Goal: Find contact information: Find contact information

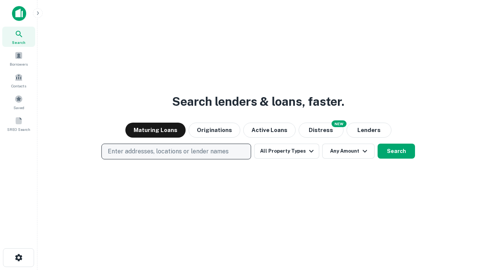
click at [176, 151] on p "Enter addresses, locations or lender names" at bounding box center [168, 151] width 121 height 9
type input "**********"
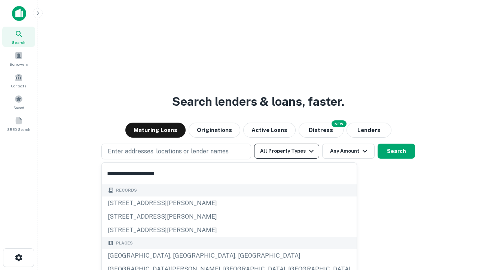
click at [179, 255] on div "Santa Monica, CA, USA" at bounding box center [229, 255] width 255 height 13
click at [287, 151] on button "All Property Types" at bounding box center [286, 150] width 65 height 15
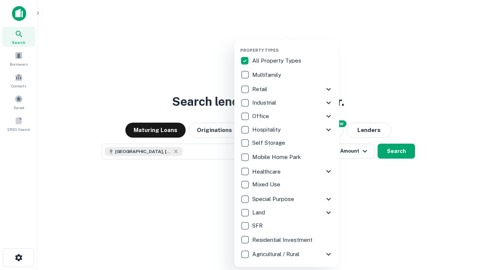
click at [293, 45] on button "button" at bounding box center [292, 45] width 105 height 0
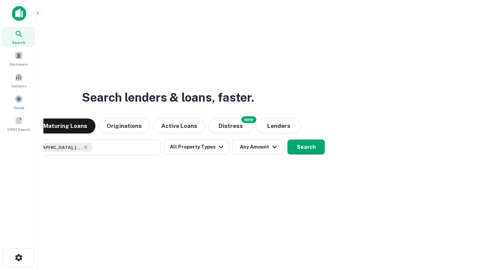
scroll to position [12, 0]
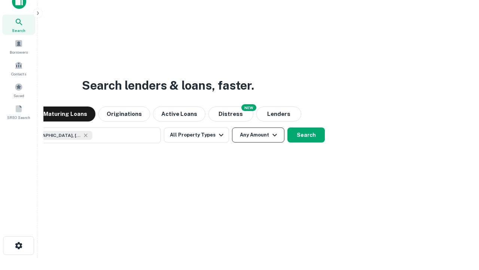
click at [232, 127] on button "Any Amount" at bounding box center [258, 134] width 52 height 15
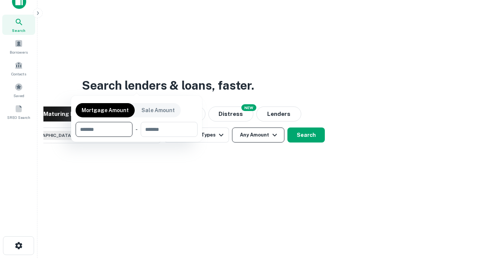
scroll to position [54, 212]
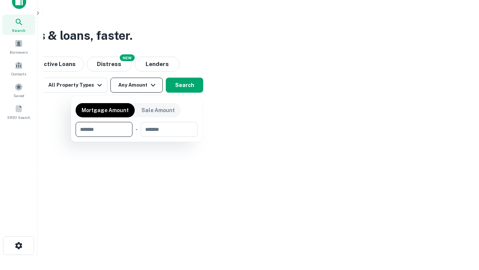
type input "*******"
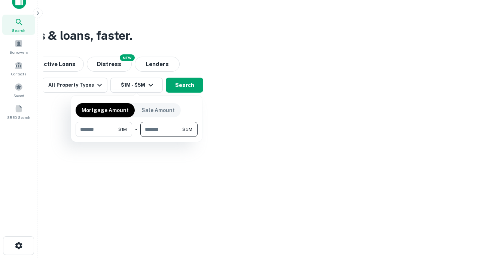
type input "*******"
click at [137, 137] on button "button" at bounding box center [137, 137] width 122 height 0
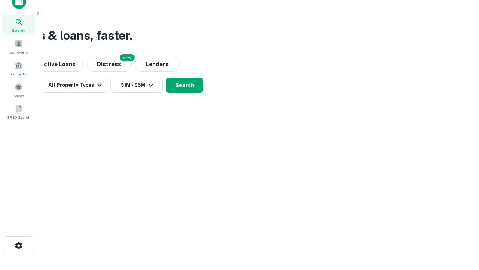
scroll to position [12, 0]
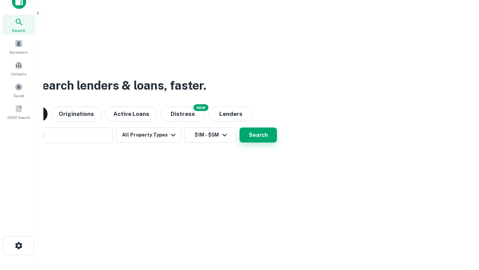
click at [240, 127] on button "Search" at bounding box center [258, 134] width 37 height 15
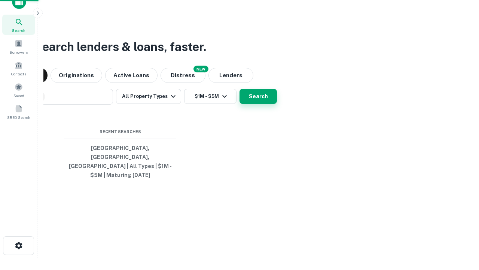
scroll to position [24, 212]
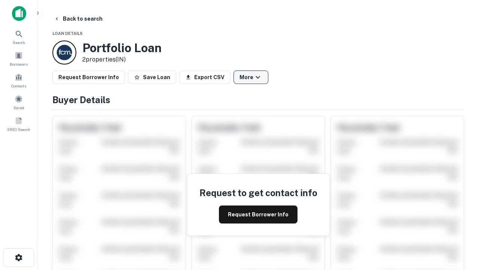
click at [251, 77] on button "More" at bounding box center [251, 76] width 35 height 13
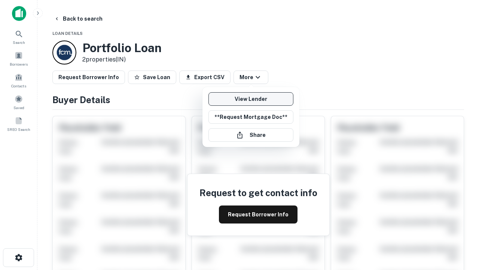
click at [251, 99] on link "View Lender" at bounding box center [251, 98] width 85 height 13
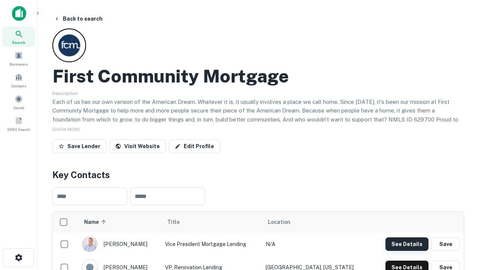
click at [407, 243] on button "See Details" at bounding box center [407, 243] width 43 height 13
click at [18, 257] on icon "button" at bounding box center [18, 257] width 9 height 9
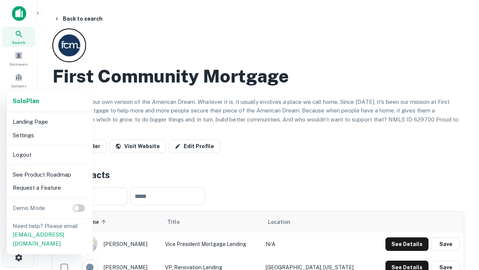
click at [49, 154] on li "Logout" at bounding box center [50, 154] width 80 height 13
